Goal: Download file/media

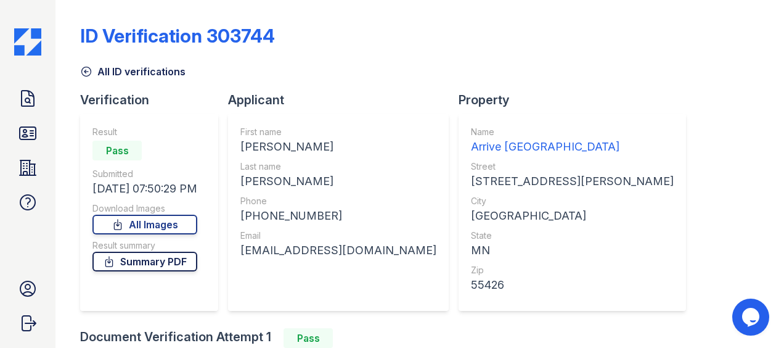
click at [131, 259] on link "Summary PDF" at bounding box center [144, 261] width 105 height 20
click at [170, 219] on link "All Images" at bounding box center [144, 225] width 105 height 20
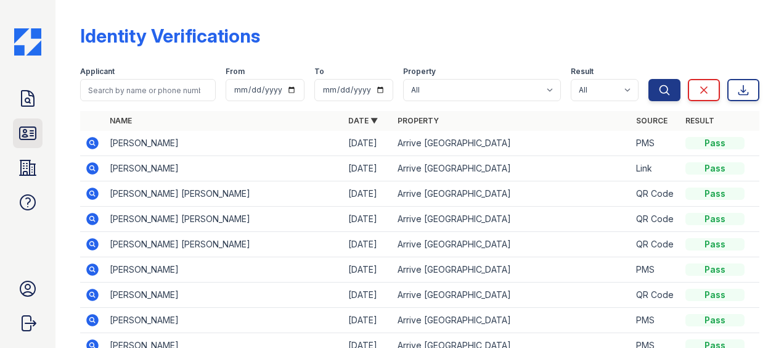
click at [22, 134] on icon at bounding box center [28, 133] width 20 height 20
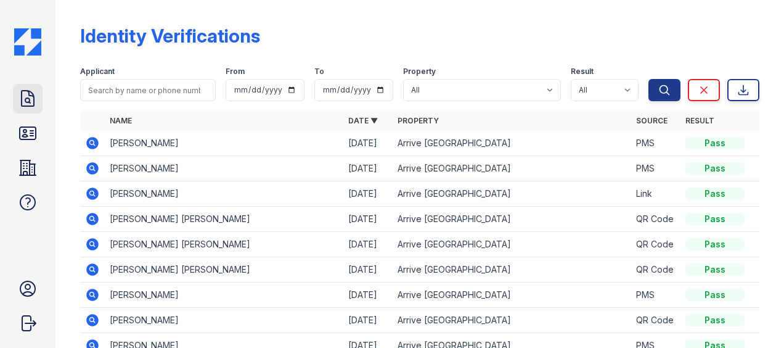
click at [30, 94] on icon at bounding box center [28, 98] width 12 height 15
